Goal: Information Seeking & Learning: Learn about a topic

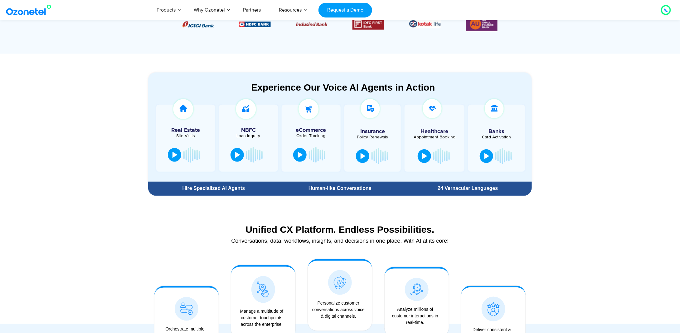
scroll to position [333, 0]
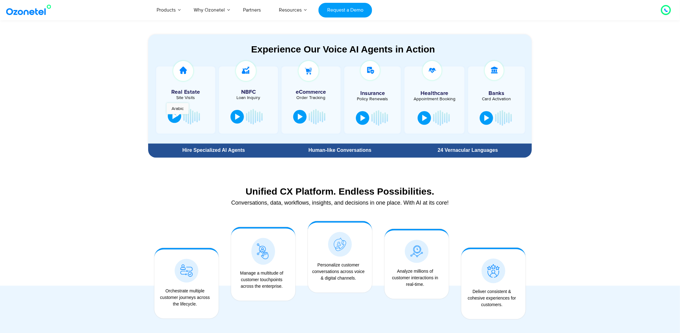
click at [178, 117] on button at bounding box center [174, 116] width 13 height 14
click at [188, 118] on button at bounding box center [183, 117] width 12 height 14
click at [236, 114] on div at bounding box center [237, 116] width 5 height 6
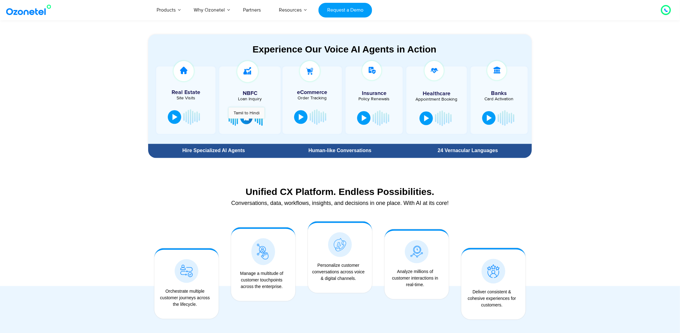
click at [246, 121] on button at bounding box center [246, 117] width 12 height 14
click at [299, 116] on div at bounding box center [300, 116] width 5 height 6
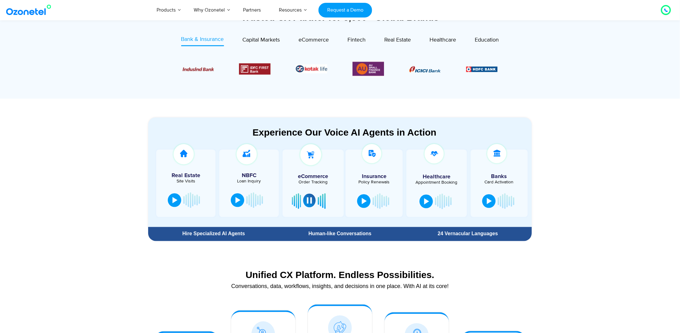
click at [311, 200] on div at bounding box center [309, 200] width 5 height 6
click at [361, 198] on div at bounding box center [363, 200] width 5 height 6
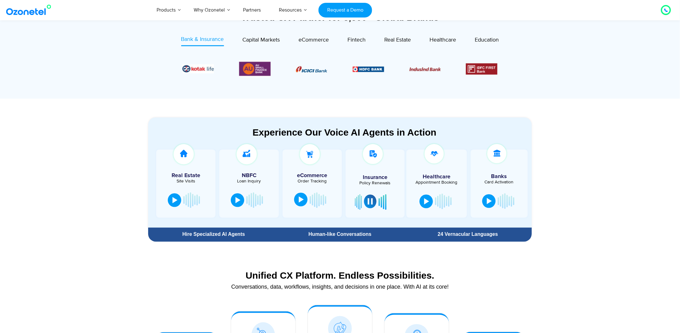
click at [371, 204] on div at bounding box center [370, 201] width 5 height 6
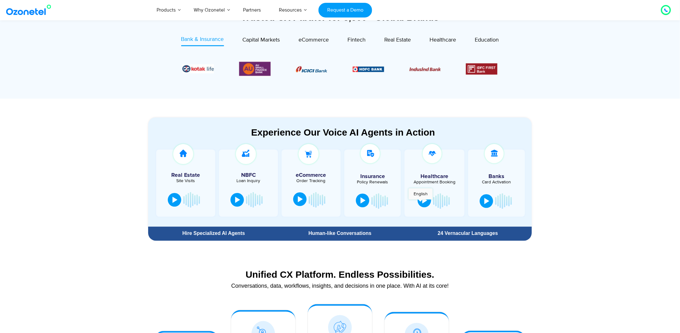
click at [421, 202] on button at bounding box center [424, 200] width 13 height 14
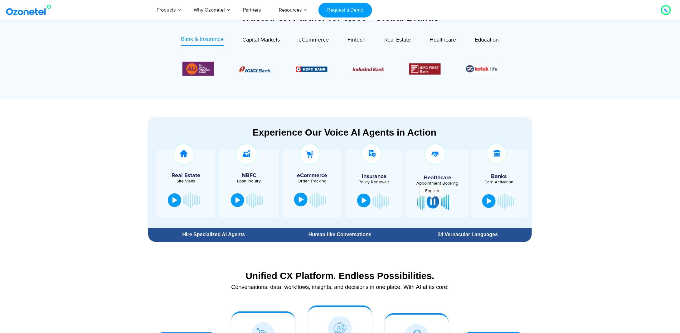
click at [432, 199] on div at bounding box center [432, 201] width 5 height 6
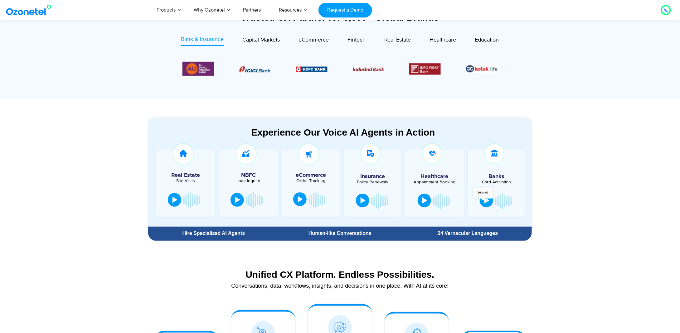
click at [483, 202] on button at bounding box center [486, 200] width 13 height 14
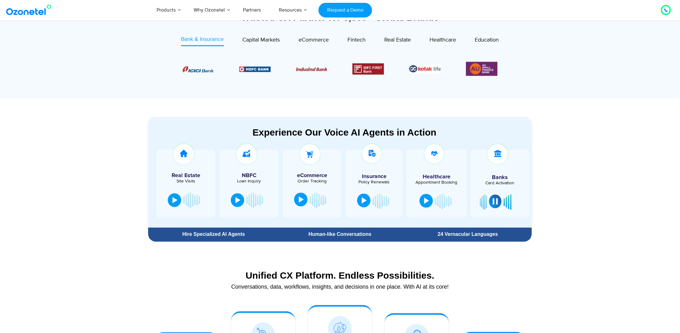
click at [497, 201] on button at bounding box center [495, 201] width 12 height 14
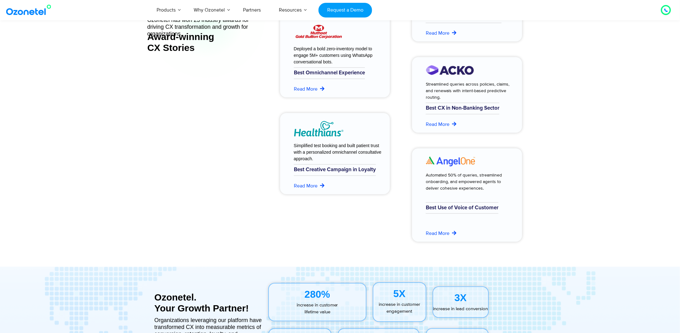
scroll to position [2496, 0]
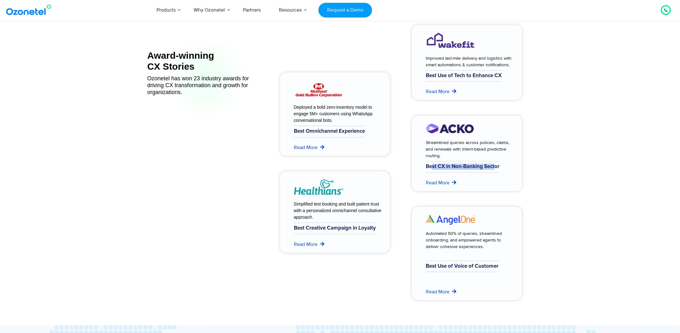
drag, startPoint x: 432, startPoint y: 163, endPoint x: 497, endPoint y: 167, distance: 64.7
click at [497, 167] on h6 "Best CX in Non-Banking Sector" at bounding box center [463, 166] width 74 height 11
click at [538, 167] on div "Award-winning CX Stories Ozonetel has won 23 industry awards for driving CX tra…" at bounding box center [339, 167] width 399 height 297
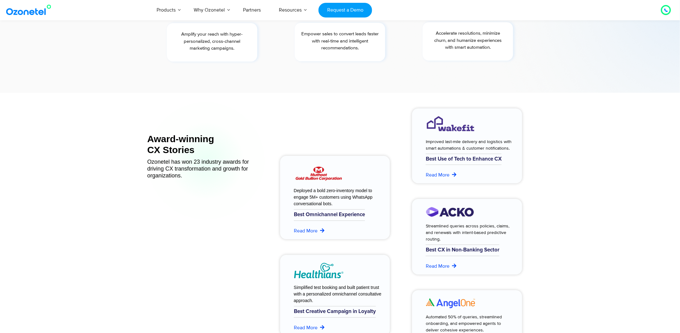
scroll to position [2079, 0]
